Goal: Information Seeking & Learning: Check status

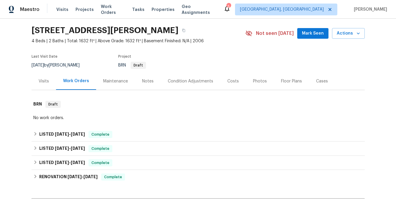
scroll to position [6, 0]
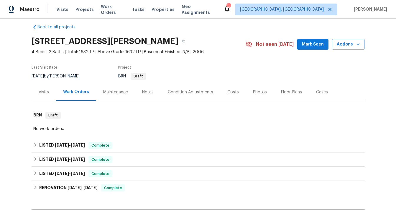
click at [45, 93] on div "Visits" at bounding box center [44, 92] width 10 height 6
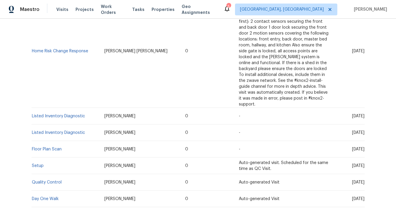
scroll to position [238, 0]
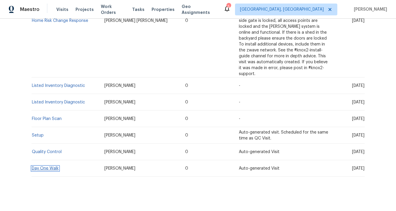
click at [53, 166] on link "Day One Walk" at bounding box center [45, 168] width 27 height 4
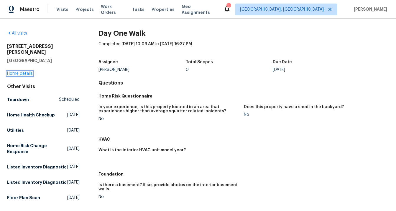
click at [23, 71] on link "Home details" at bounding box center [20, 73] width 26 height 4
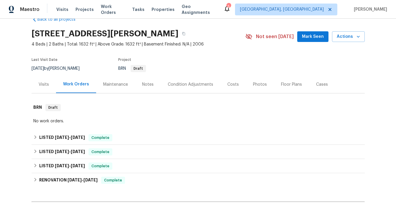
scroll to position [17, 0]
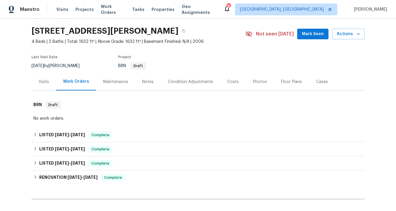
click at [42, 80] on div "Visits" at bounding box center [44, 82] width 10 height 6
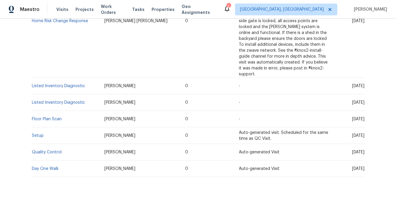
scroll to position [238, 0]
click at [40, 150] on link "Quality Control" at bounding box center [47, 152] width 30 height 4
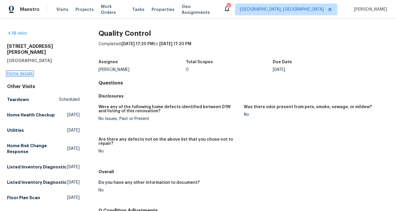
click at [18, 71] on link "Home details" at bounding box center [20, 73] width 26 height 4
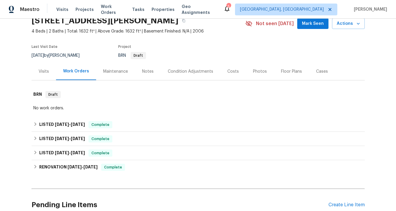
scroll to position [39, 0]
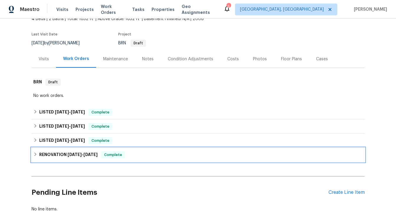
click at [57, 153] on h6 "RENOVATION [DATE] - [DATE]" at bounding box center [68, 154] width 58 height 7
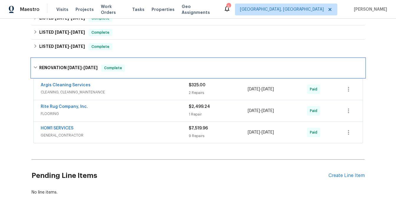
scroll to position [135, 0]
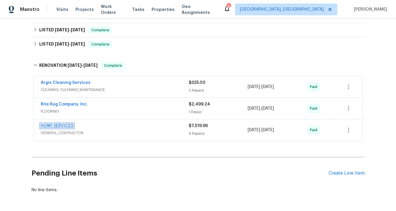
click at [63, 126] on link "HOM1 SERVICES" at bounding box center [57, 126] width 33 height 4
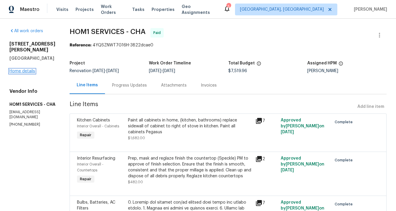
click at [22, 73] on link "Home details" at bounding box center [22, 71] width 26 height 4
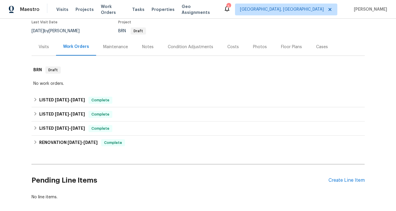
scroll to position [54, 0]
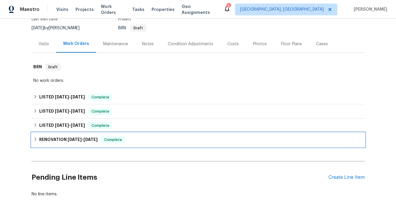
click at [76, 139] on span "[DATE]" at bounding box center [75, 139] width 14 height 4
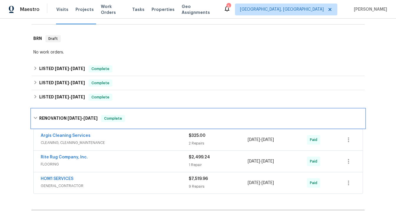
scroll to position [82, 0]
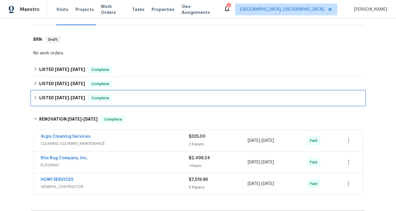
click at [66, 94] on h6 "LISTED [DATE] - [DATE]" at bounding box center [62, 97] width 46 height 7
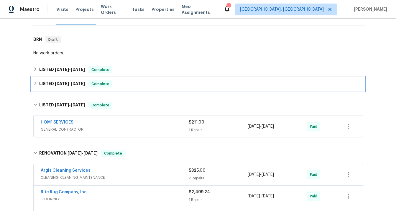
click at [65, 86] on h6 "LISTED [DATE] - [DATE]" at bounding box center [62, 83] width 46 height 7
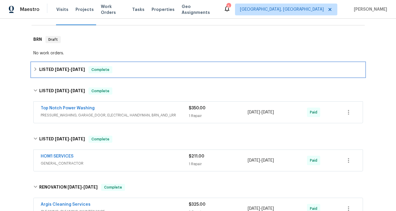
click at [61, 70] on span "[DATE]" at bounding box center [62, 69] width 14 height 4
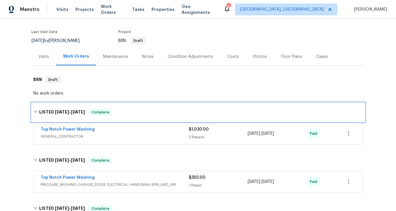
scroll to position [39, 0]
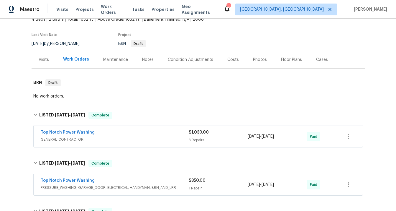
click at [117, 63] on div "Maintenance" at bounding box center [115, 59] width 39 height 17
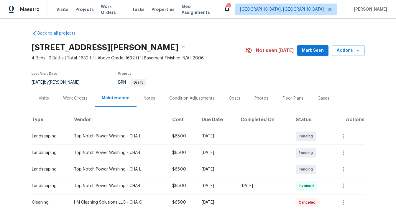
click at [46, 97] on div "Visits" at bounding box center [44, 98] width 10 height 6
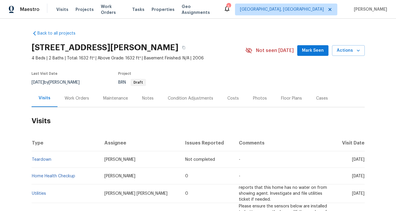
click at [69, 99] on div "Work Orders" at bounding box center [77, 98] width 24 height 6
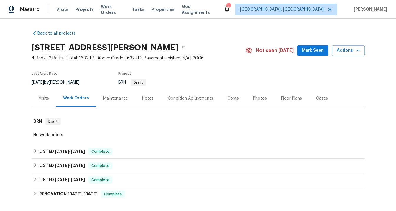
click at [49, 100] on div "Visits" at bounding box center [44, 97] width 24 height 17
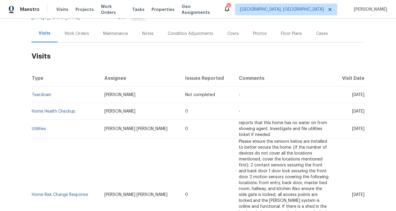
scroll to position [66, 0]
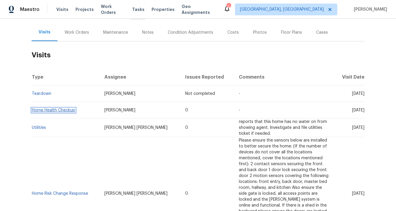
click at [64, 108] on link "Home Health Checkup" at bounding box center [53, 110] width 43 height 4
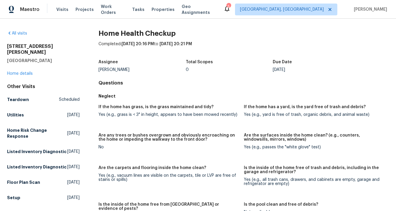
click at [17, 65] on div "[STREET_ADDRESS][PERSON_NAME] Home details" at bounding box center [43, 59] width 73 height 33
click at [16, 71] on link "Home details" at bounding box center [20, 73] width 26 height 4
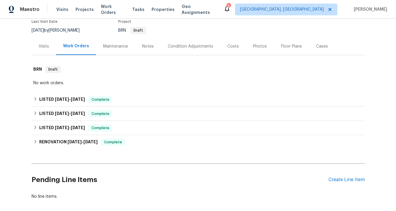
scroll to position [50, 0]
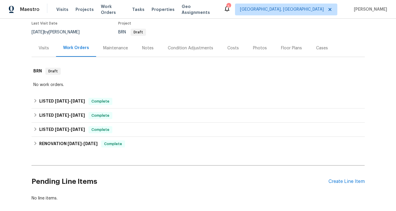
click at [45, 49] on div "Visits" at bounding box center [44, 48] width 10 height 6
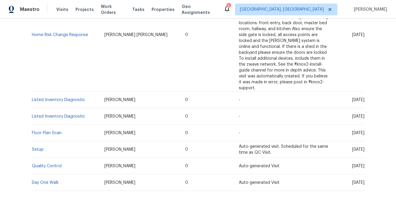
scroll to position [238, 0]
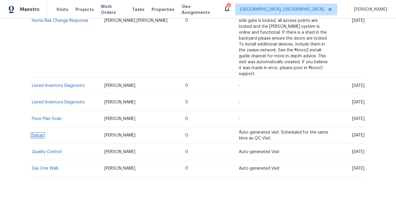
click at [41, 133] on link "Setup" at bounding box center [38, 135] width 12 height 4
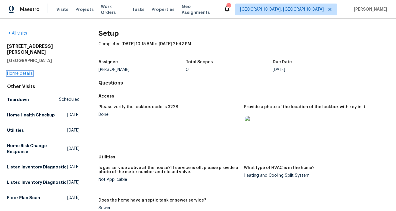
click at [22, 71] on link "Home details" at bounding box center [20, 73] width 26 height 4
